Goal: Find specific page/section: Find specific page/section

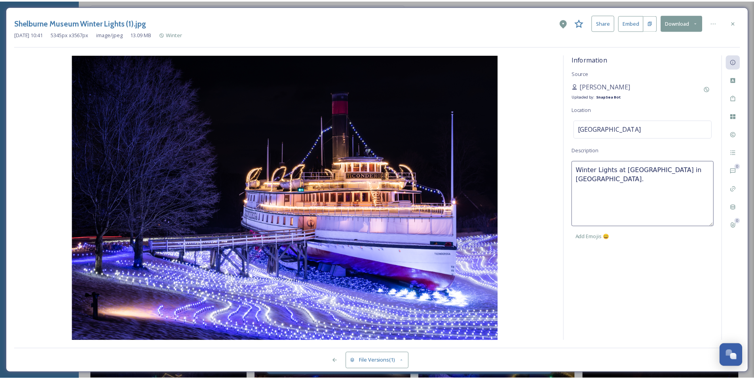
scroll to position [596, 0]
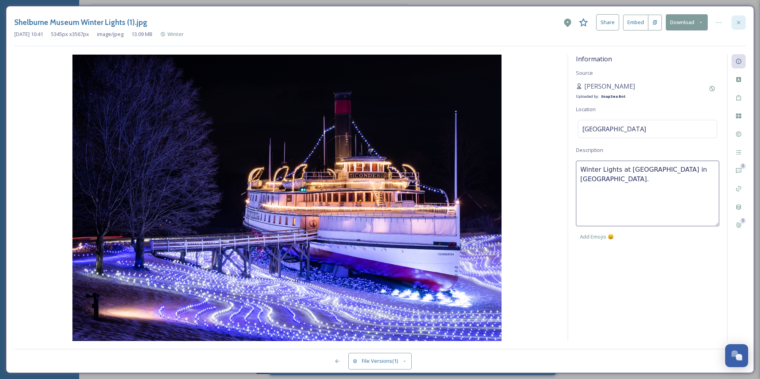
click at [743, 23] on div at bounding box center [739, 22] width 14 height 14
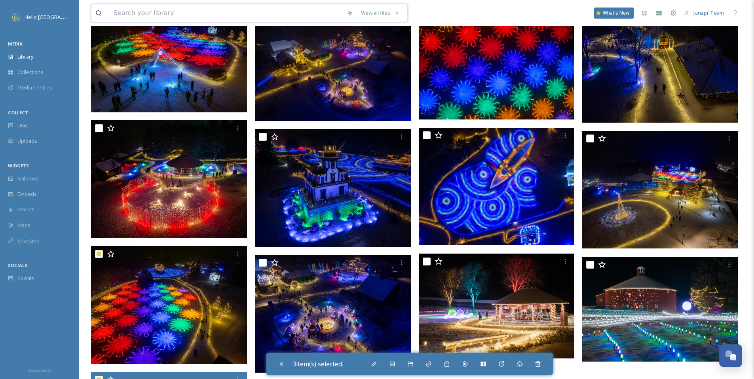
click at [211, 14] on input at bounding box center [226, 12] width 233 height 17
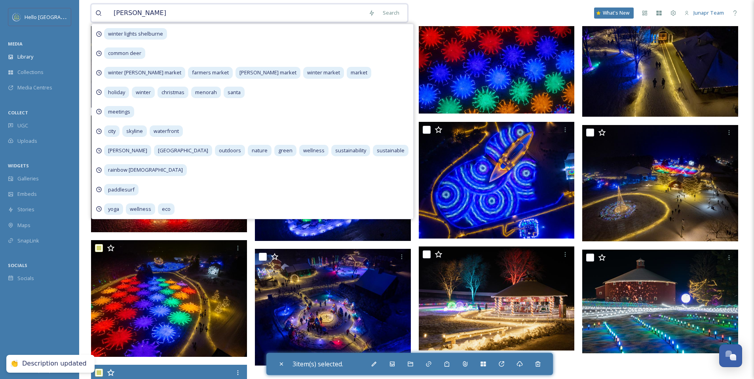
scroll to position [591, 0]
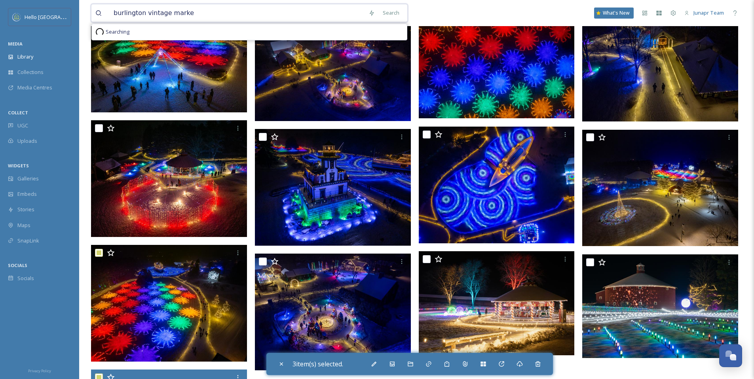
type input "burlington vintage market"
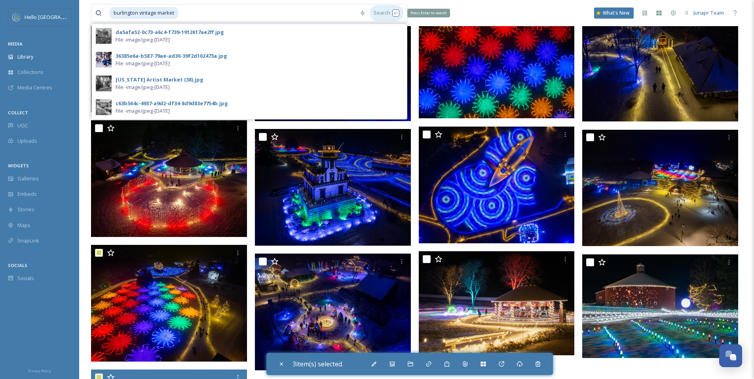
click at [384, 14] on div "Search Press Enter to search" at bounding box center [387, 12] width 34 height 15
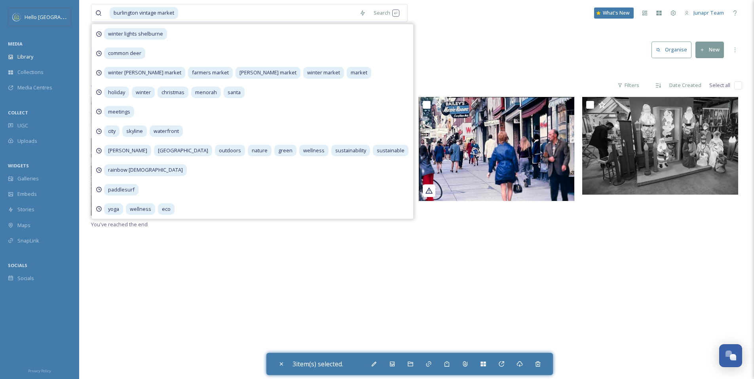
click at [497, 46] on div "Library Search Organise New" at bounding box center [416, 50] width 651 height 24
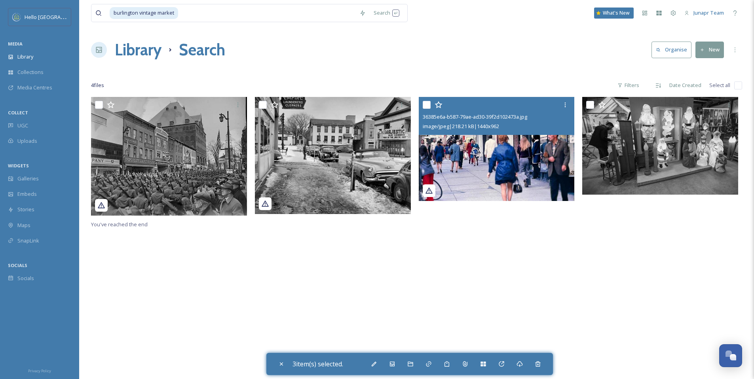
click at [492, 153] on img at bounding box center [497, 149] width 156 height 104
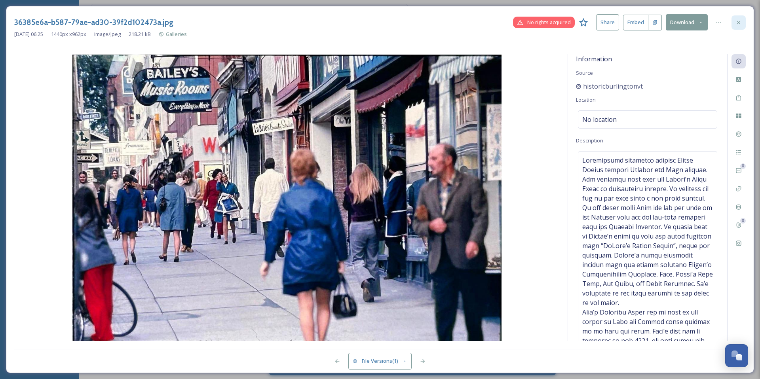
click at [738, 17] on div at bounding box center [739, 22] width 14 height 14
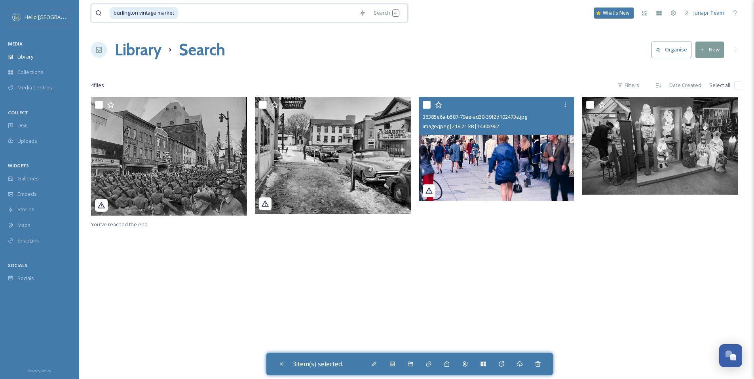
click at [335, 15] on input at bounding box center [267, 12] width 177 height 17
type input "b"
paste input "abf1620a-4e39-68fc-363c-dc1bead4e5a6.jpg"
type input "abf1620a-4e39-68fc-363c-dc1bead4e5a6.jpg"
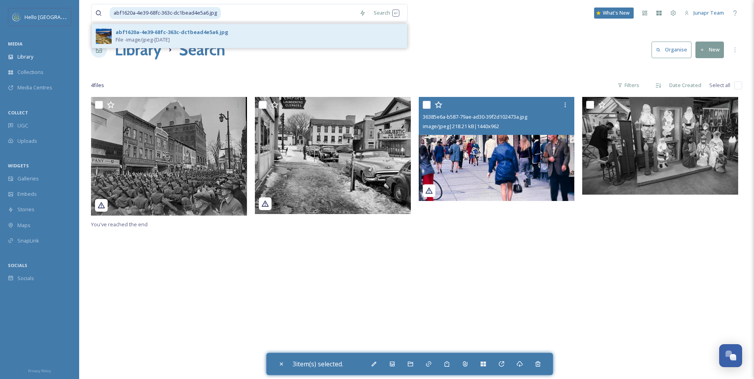
click at [264, 32] on div "abf1620a-4e39-68fc-363c-dc1bead4e5a6.jpg File - image/jpeg - [DATE]" at bounding box center [259, 36] width 287 height 15
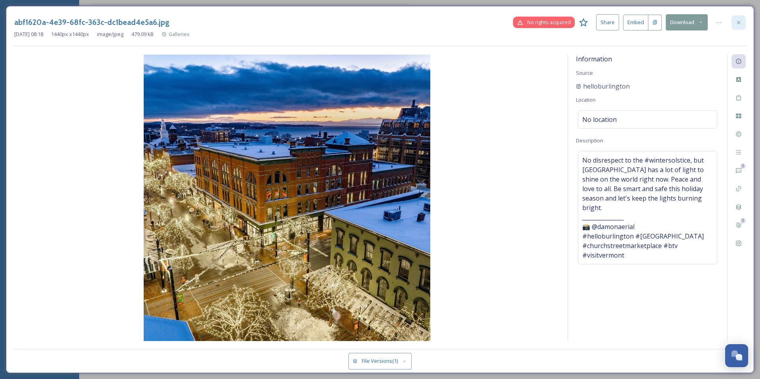
click at [738, 22] on icon at bounding box center [739, 22] width 6 height 6
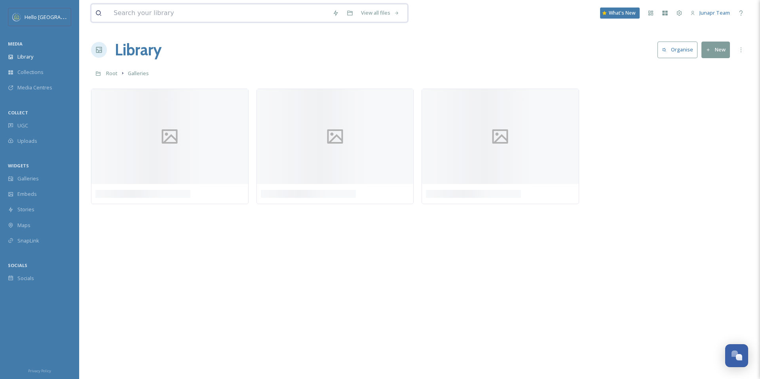
click at [217, 17] on input at bounding box center [219, 12] width 219 height 17
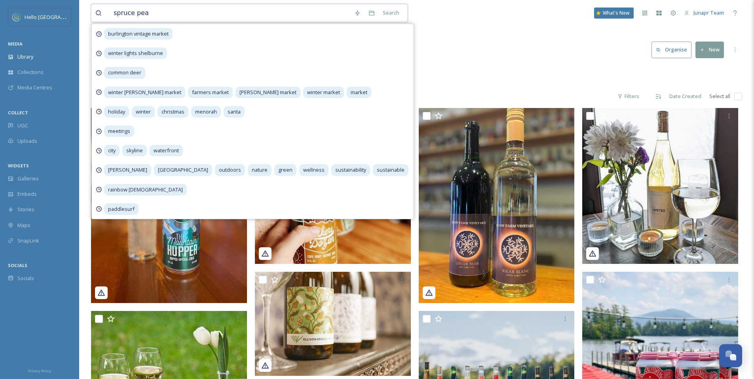
type input "spruce peak"
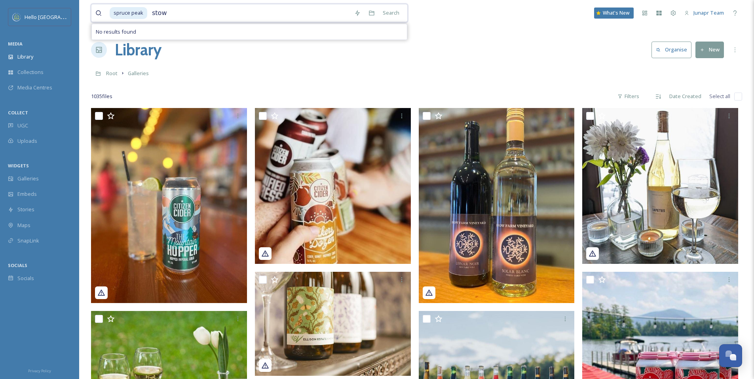
type input "[PERSON_NAME]"
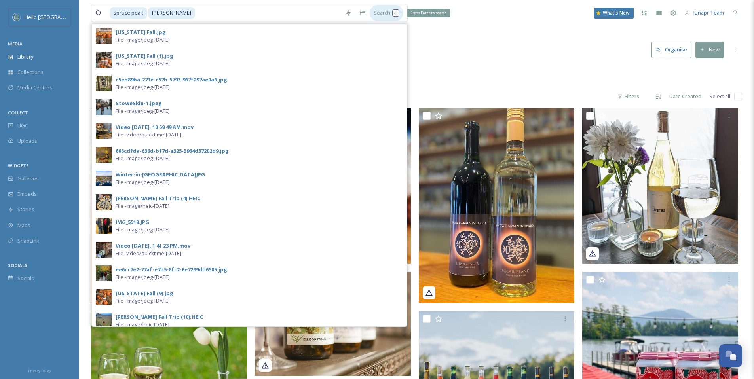
click at [387, 16] on div "Search Press Enter to search" at bounding box center [387, 12] width 34 height 15
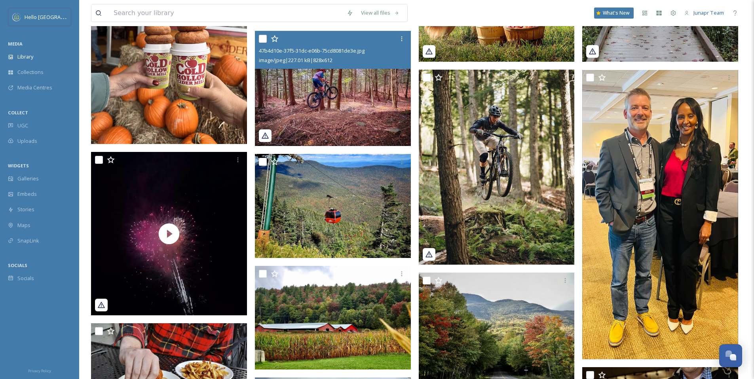
scroll to position [730, 0]
